Goal: Browse casually: Explore the website without a specific task or goal

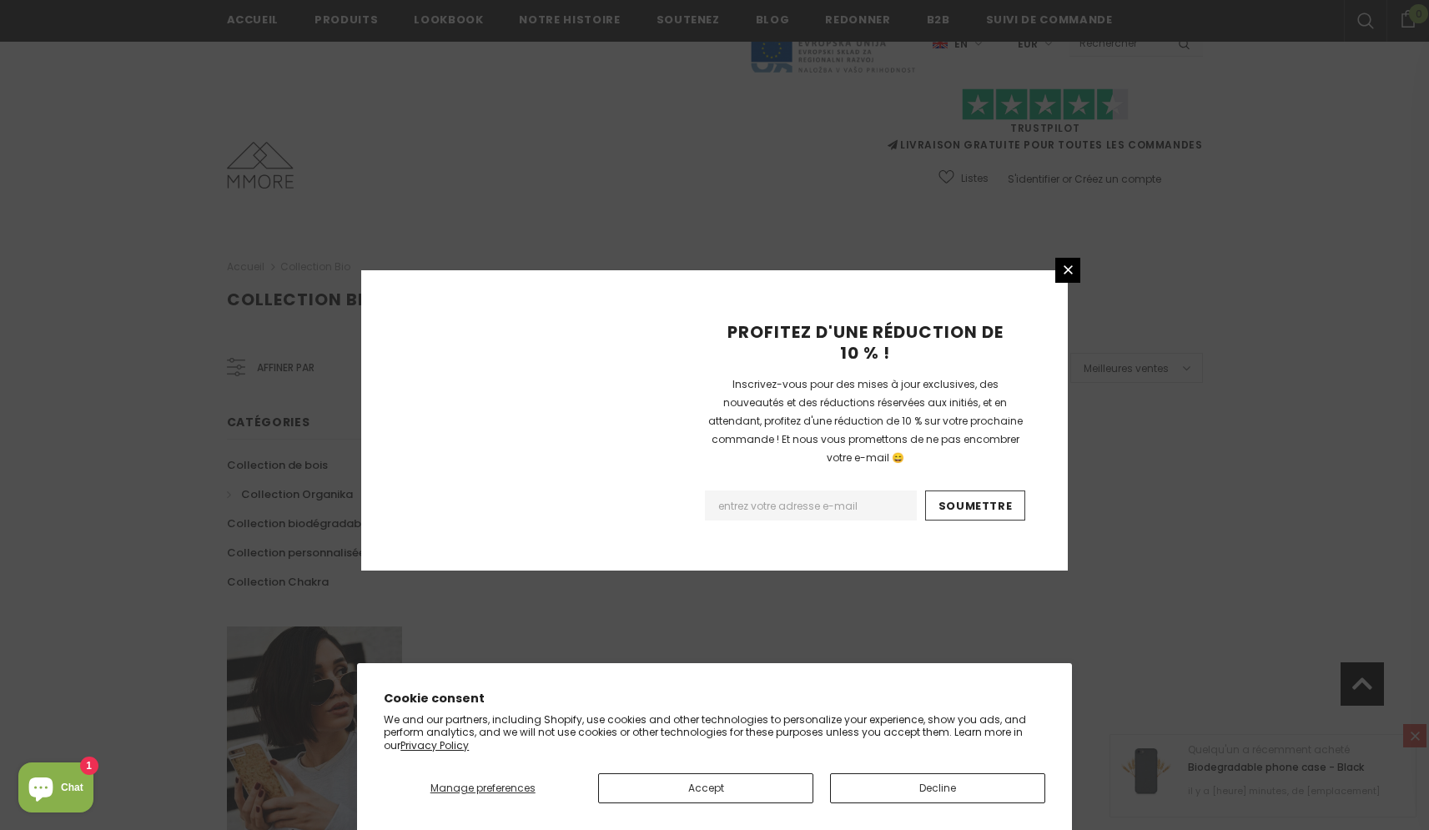
scroll to position [920, 0]
